Goal: Information Seeking & Learning: Learn about a topic

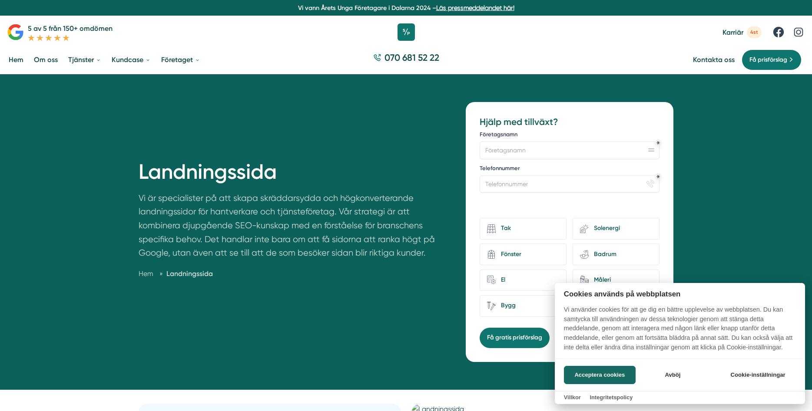
click at [275, 81] on div at bounding box center [406, 205] width 812 height 411
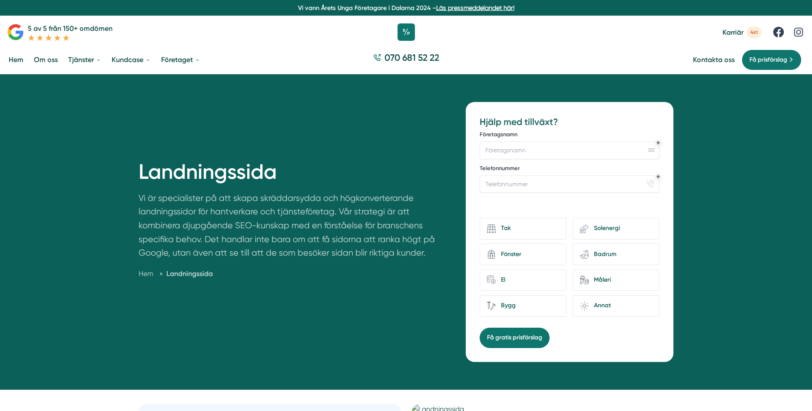
click at [55, 37] on icon at bounding box center [57, 37] width 7 height 7
click at [19, 36] on icon at bounding box center [15, 31] width 17 height 17
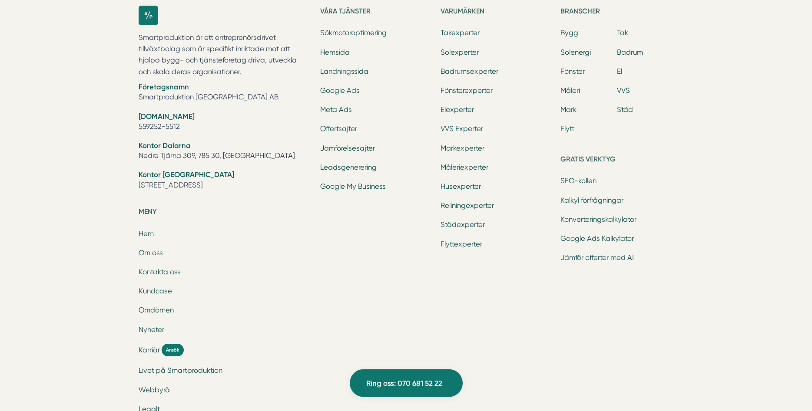
scroll to position [909, 0]
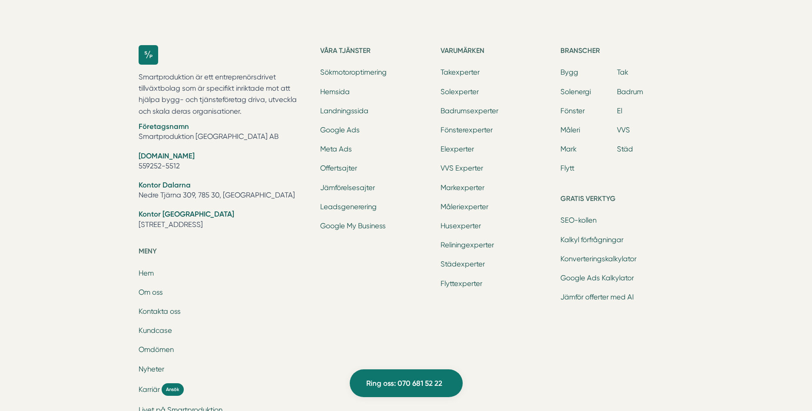
click at [211, 134] on li "Företagsnamn Smartproduktion [GEOGRAPHIC_DATA] AB" at bounding box center [225, 133] width 172 height 22
copy br
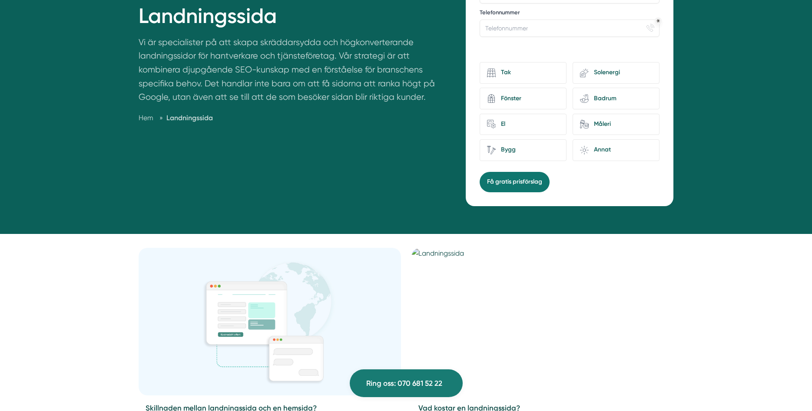
scroll to position [0, 0]
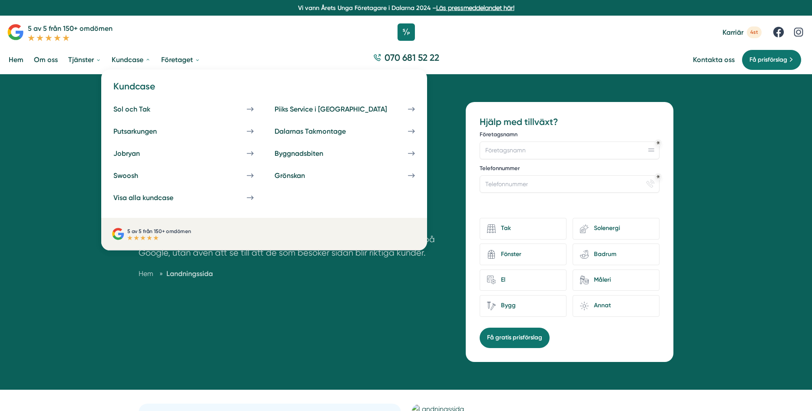
click at [128, 58] on link "Kundcase" at bounding box center [131, 60] width 43 height 22
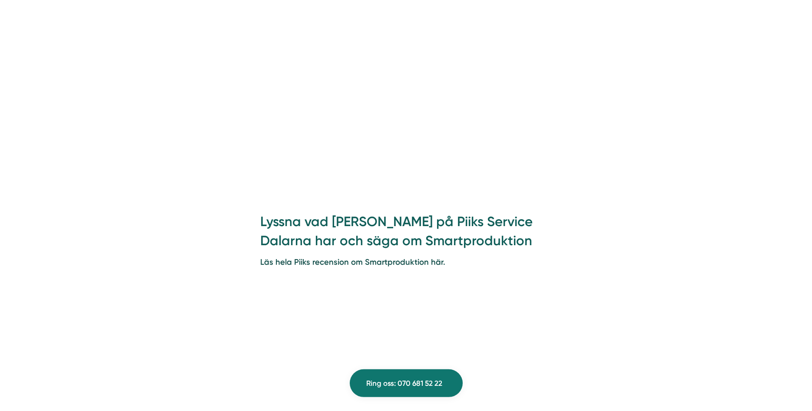
scroll to position [931, 0]
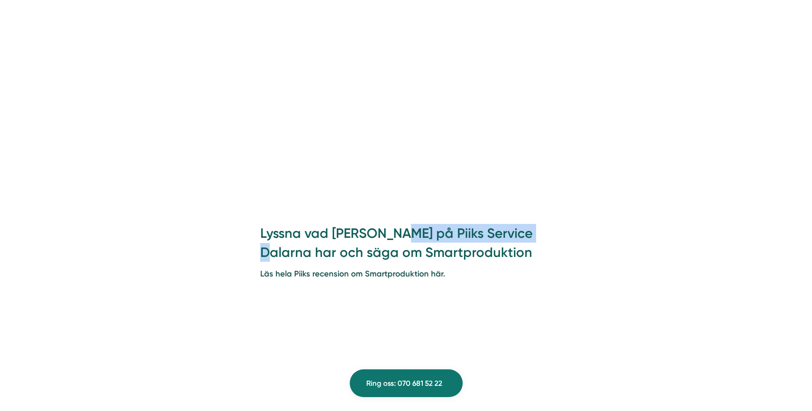
drag, startPoint x: 423, startPoint y: 229, endPoint x: 544, endPoint y: 226, distance: 120.8
click at [544, 226] on h2 "Lyssna vad [PERSON_NAME] på Piiks Service Dalarna har och säga om Smartprodukti…" at bounding box center [406, 245] width 292 height 43
copy h2 "Piiks Service Dalarna"
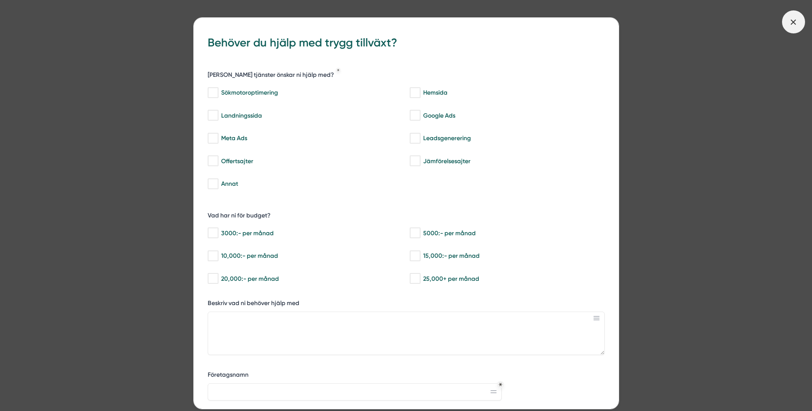
click at [799, 20] on span at bounding box center [793, 21] width 23 height 23
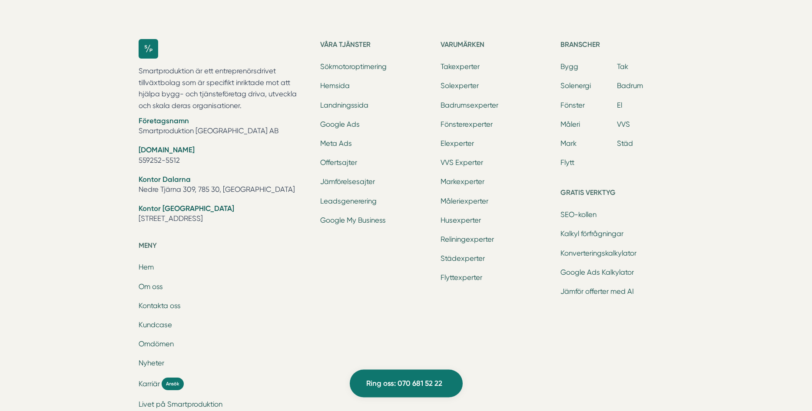
scroll to position [3368, 0]
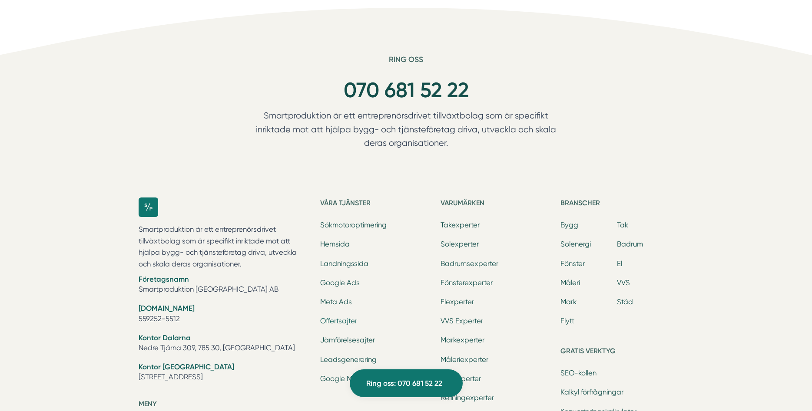
click at [346, 317] on link "Offertsajter" at bounding box center [338, 321] width 37 height 8
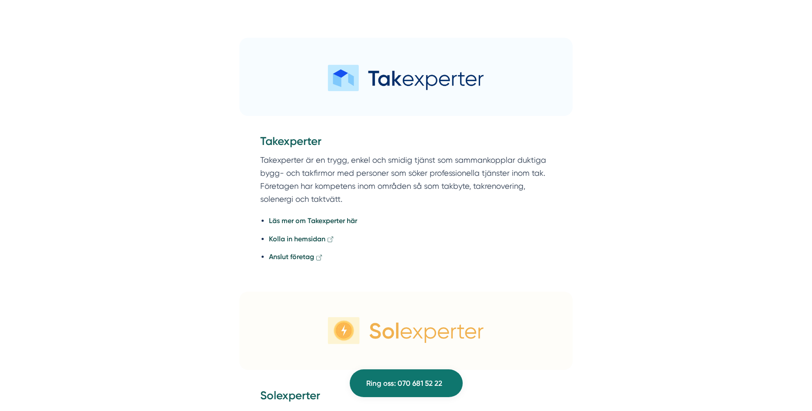
scroll to position [1374, 0]
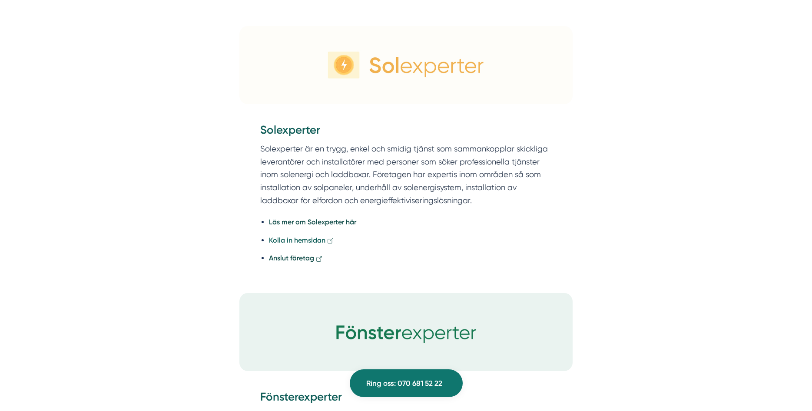
click at [315, 243] on strong "Kolla in hemsidan" at bounding box center [297, 240] width 56 height 8
